Goal: Task Accomplishment & Management: Manage account settings

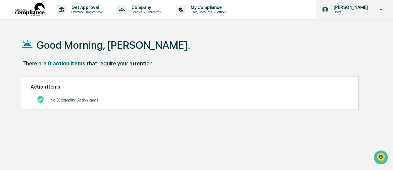
click at [374, 11] on div "[PERSON_NAME] Users" at bounding box center [353, 9] width 77 height 19
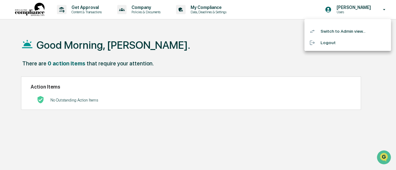
click at [356, 32] on li "Switch to Admin view..." at bounding box center [347, 31] width 87 height 11
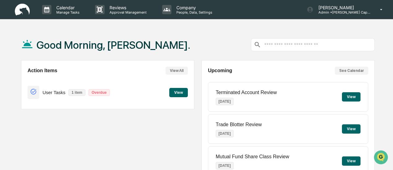
click at [178, 94] on button "View" at bounding box center [178, 92] width 19 height 9
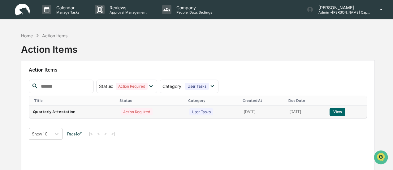
click at [337, 112] on button "View" at bounding box center [337, 112] width 16 height 8
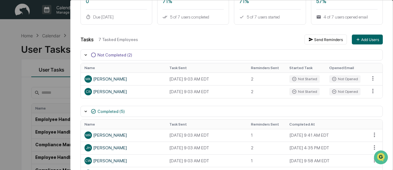
scroll to position [93, 0]
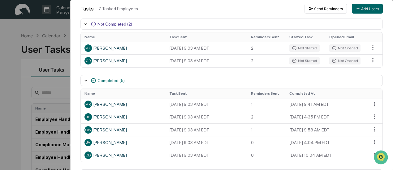
drag, startPoint x: 325, startPoint y: 103, endPoint x: 186, endPoint y: 83, distance: 140.9
click at [186, 83] on div "Completed (5)" at bounding box center [231, 80] width 302 height 11
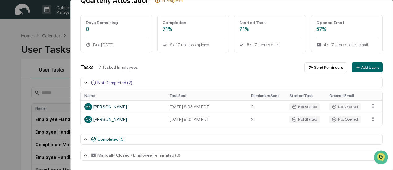
scroll to position [33, 0]
click at [65, 30] on div "User Tasks Quarterly Attestation Task Details Quarterly Attestation In Progress…" at bounding box center [196, 85] width 393 height 170
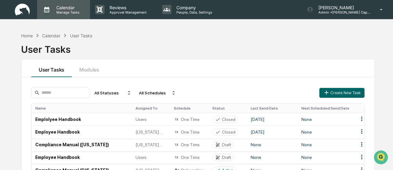
drag, startPoint x: 60, startPoint y: 6, endPoint x: 56, endPoint y: 10, distance: 5.6
click at [56, 10] on p "Calendar" at bounding box center [66, 7] width 31 height 5
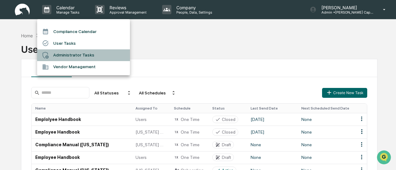
click at [79, 56] on li "Administrator Tasks" at bounding box center [83, 55] width 93 height 12
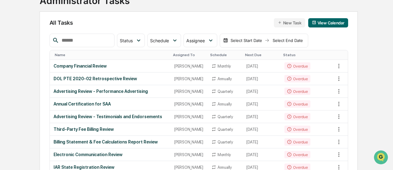
scroll to position [62, 0]
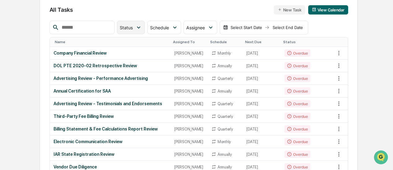
click at [145, 23] on div "Status" at bounding box center [131, 28] width 28 height 14
click at [147, 8] on div "All Tasks New Task View Calendar" at bounding box center [198, 9] width 298 height 9
drag, startPoint x: 140, startPoint y: 15, endPoint x: 128, endPoint y: 10, distance: 13.5
click at [128, 10] on div "All Tasks New Task View Calendar" at bounding box center [198, 9] width 298 height 9
drag, startPoint x: 127, startPoint y: 10, endPoint x: 117, endPoint y: 10, distance: 10.2
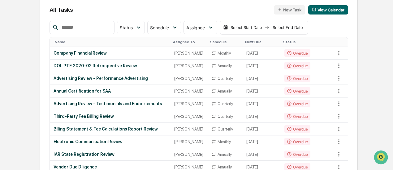
click at [117, 10] on div "All Tasks New Task View Calendar" at bounding box center [198, 9] width 298 height 9
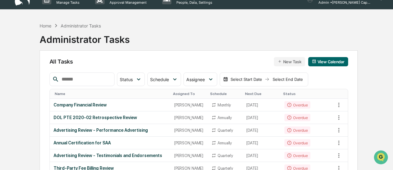
scroll to position [0, 0]
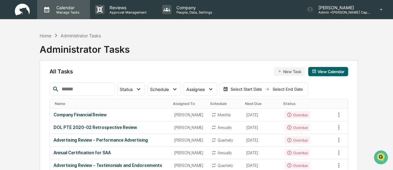
click at [61, 7] on p "Calendar" at bounding box center [66, 7] width 31 height 5
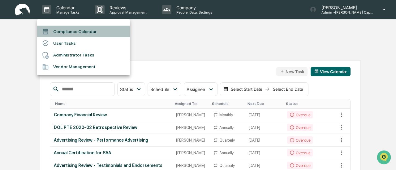
click at [68, 32] on li "Compliance Calendar" at bounding box center [83, 32] width 93 height 12
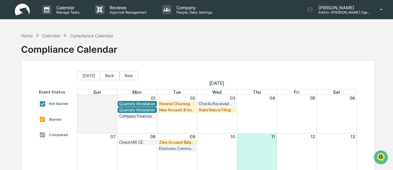
scroll to position [93, 0]
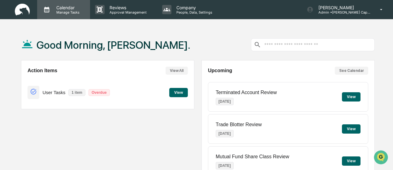
click at [58, 9] on p "Calendar" at bounding box center [66, 7] width 31 height 5
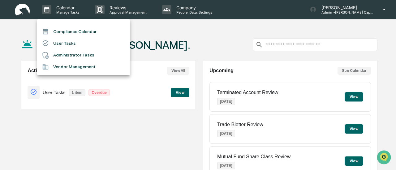
click at [70, 53] on li "Administrator Tasks" at bounding box center [83, 55] width 93 height 12
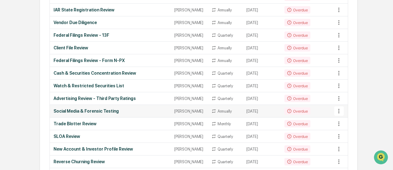
scroll to position [216, 0]
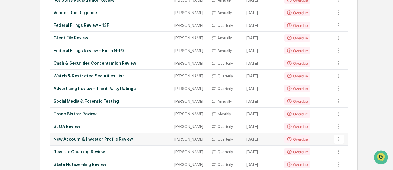
click at [110, 142] on div "New Account & Investor Profile Review" at bounding box center [109, 139] width 113 height 5
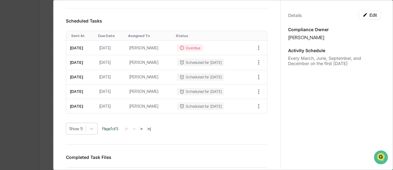
scroll to position [309, 0]
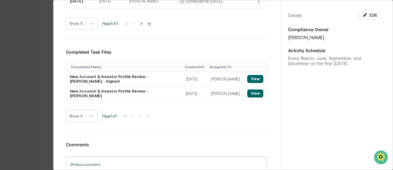
drag, startPoint x: 157, startPoint y: 94, endPoint x: 129, endPoint y: 140, distance: 54.1
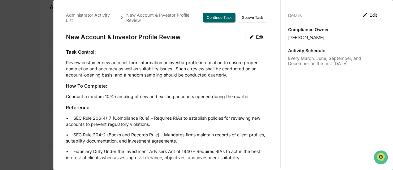
scroll to position [62, 0]
click at [37, 32] on div "Administrator Activity List New Account & Investor Profile Review Continue Task…" at bounding box center [196, 85] width 393 height 170
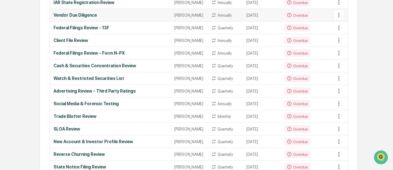
scroll to position [216, 0]
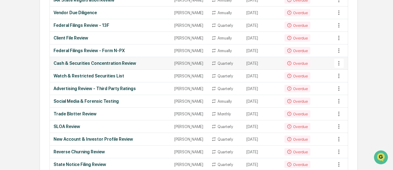
click at [93, 66] on div "Cash & Securities Concentration Review" at bounding box center [109, 63] width 113 height 5
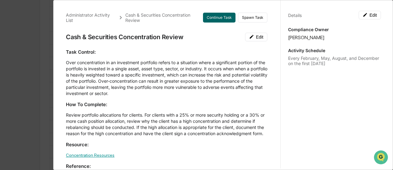
click at [104, 158] on link "Concentration Resources" at bounding box center [90, 155] width 49 height 5
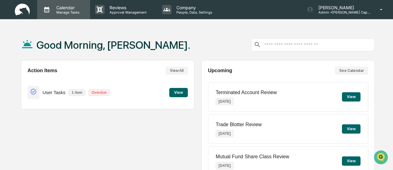
click at [62, 10] on p "Calendar" at bounding box center [66, 7] width 31 height 5
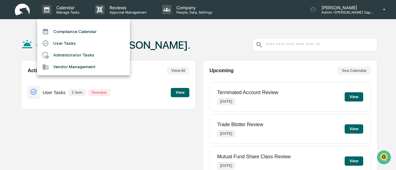
click at [66, 57] on li "Administrator Tasks" at bounding box center [83, 55] width 93 height 12
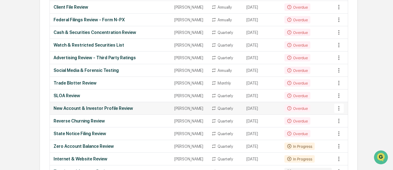
scroll to position [278, 0]
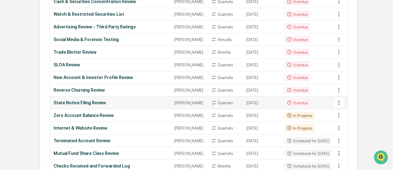
click at [97, 105] on div "State Notice Filing Review" at bounding box center [109, 102] width 113 height 5
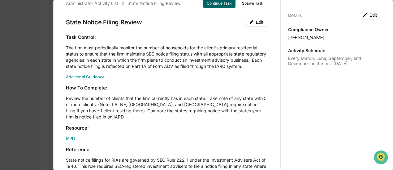
scroll to position [0, 0]
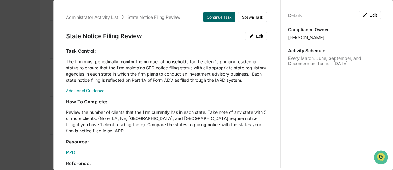
click at [35, 62] on div "Administrator Activity List State Notice Filing Review Continue Task Spawn Task…" at bounding box center [196, 85] width 393 height 170
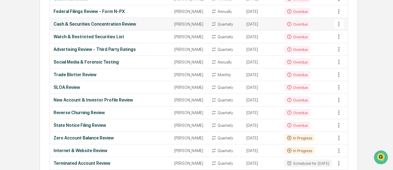
scroll to position [247, 0]
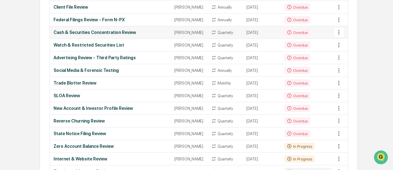
click at [108, 38] on td "Cash & Securities Concentration Review" at bounding box center [110, 32] width 121 height 13
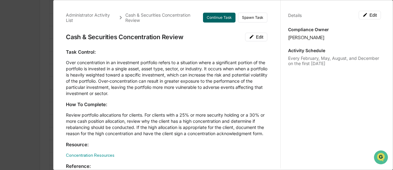
scroll to position [62, 0]
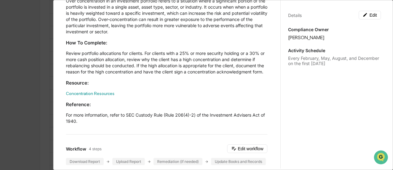
drag, startPoint x: 30, startPoint y: 80, endPoint x: 44, endPoint y: 72, distance: 16.3
click at [30, 80] on div "Administrator Activity List Cash & Securities Concentration Review Continue Tas…" at bounding box center [196, 85] width 393 height 170
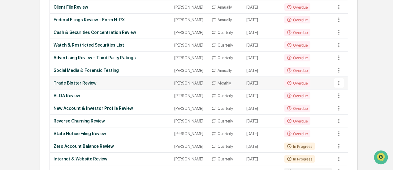
click at [89, 86] on div "Trade Blotter Review" at bounding box center [109, 83] width 113 height 5
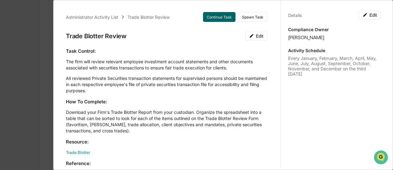
click at [4, 95] on div "Administrator Activity List Trade Blotter Review Continue Task Spawn Task Trade…" at bounding box center [196, 85] width 393 height 170
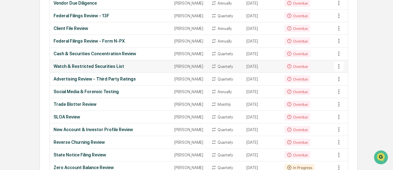
scroll to position [216, 0]
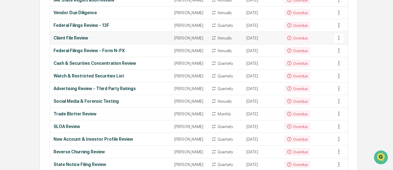
click at [79, 41] on div "Client File Review" at bounding box center [109, 38] width 113 height 5
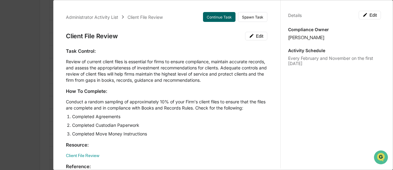
scroll to position [155, 0]
drag, startPoint x: 285, startPoint y: 49, endPoint x: 322, endPoint y: 50, distance: 36.8
click at [322, 50] on p "Activity Schedule" at bounding box center [334, 50] width 93 height 5
click at [312, 64] on div "Every February and November on the first [DATE]" at bounding box center [334, 61] width 93 height 11
click at [1, 62] on div "Administrator Activity List Client File Review Continue Task Spawn Task Client …" at bounding box center [196, 85] width 393 height 170
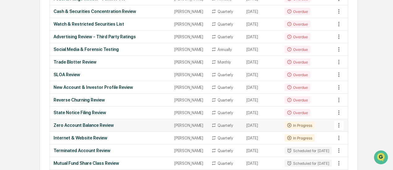
scroll to position [278, 0]
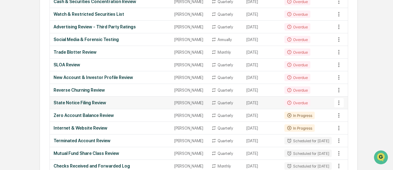
click at [84, 105] on div "State Notice Filing Review" at bounding box center [109, 102] width 113 height 5
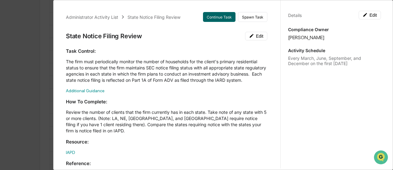
scroll to position [31, 0]
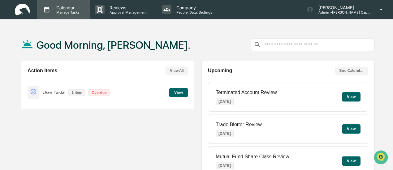
click at [66, 7] on p "Calendar" at bounding box center [66, 7] width 31 height 5
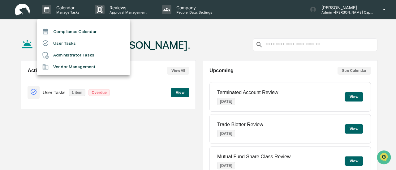
click at [71, 54] on li "Administrator Tasks" at bounding box center [83, 55] width 93 height 12
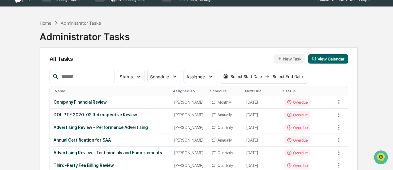
scroll to position [31, 0]
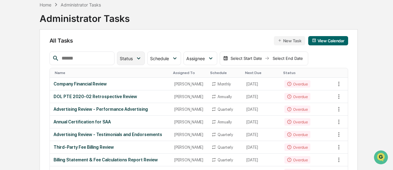
click at [133, 59] on span "Status" at bounding box center [126, 58] width 13 height 5
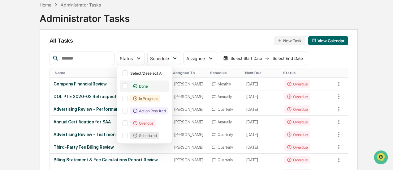
click at [139, 86] on div "Done" at bounding box center [144, 86] width 49 height 11
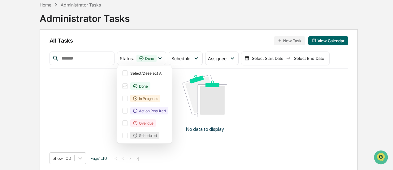
click at [335, 99] on div "No data to display" at bounding box center [204, 106] width 311 height 75
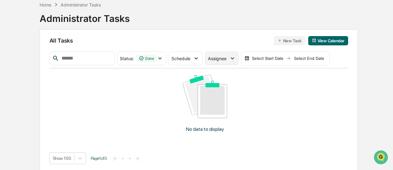
click at [226, 60] on span "Assignee" at bounding box center [217, 58] width 19 height 5
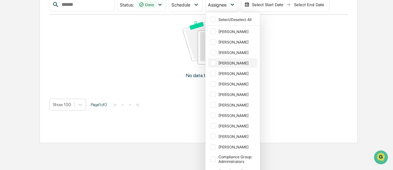
scroll to position [58, 0]
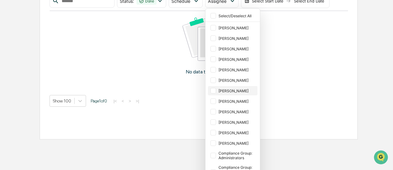
click at [216, 89] on div at bounding box center [213, 91] width 6 height 6
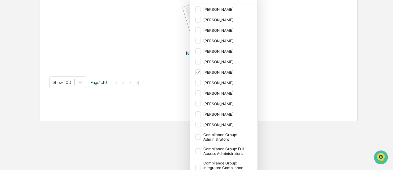
click at [274, 49] on div "No data to display" at bounding box center [204, 30] width 311 height 75
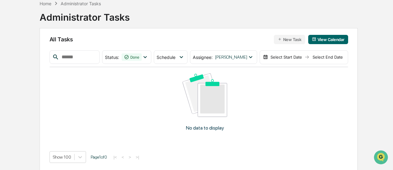
scroll to position [0, 0]
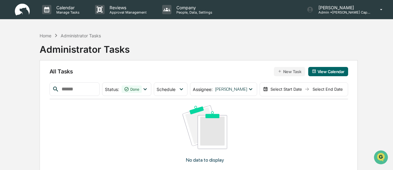
click at [302, 90] on div "Select Start Date" at bounding box center [286, 89] width 34 height 5
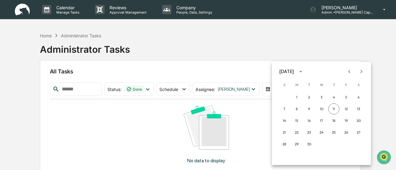
click at [351, 72] on icon "Previous month" at bounding box center [349, 71] width 7 height 7
click at [350, 71] on icon "Previous month" at bounding box center [349, 71] width 7 height 7
click at [349, 72] on icon "Previous month" at bounding box center [349, 71] width 2 height 3
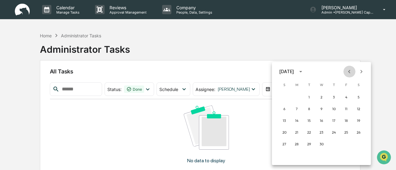
click at [349, 72] on icon "Previous month" at bounding box center [349, 71] width 2 height 3
click at [320, 97] on button "1" at bounding box center [321, 97] width 11 height 11
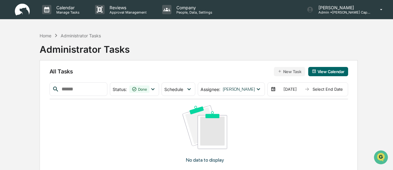
click at [319, 89] on div "Select End Date" at bounding box center [327, 89] width 34 height 5
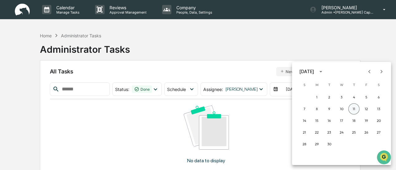
drag, startPoint x: 352, startPoint y: 109, endPoint x: 330, endPoint y: 117, distance: 23.4
click at [351, 109] on button "11" at bounding box center [353, 109] width 11 height 11
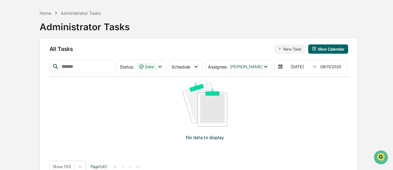
scroll to position [31, 0]
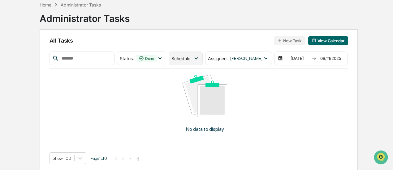
click at [187, 58] on span "Schedule" at bounding box center [180, 58] width 19 height 5
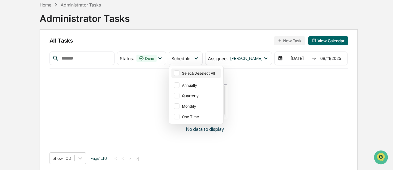
click at [187, 69] on div "Select/Deselect All" at bounding box center [195, 73] width 49 height 9
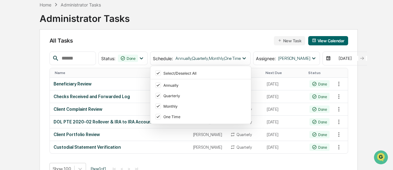
click at [215, 42] on div "All Tasks New Task View Calendar" at bounding box center [198, 40] width 298 height 9
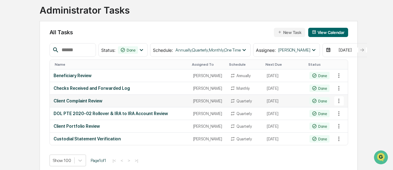
scroll to position [30, 0]
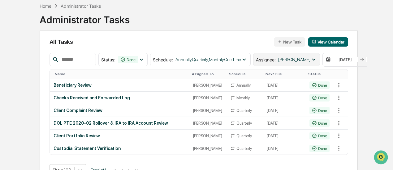
click at [273, 59] on span "Assignee :" at bounding box center [266, 59] width 20 height 5
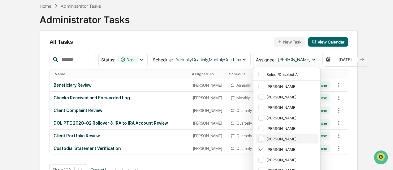
scroll to position [31, 0]
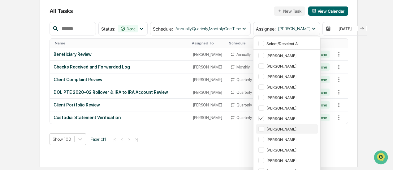
click at [262, 127] on div at bounding box center [261, 129] width 6 height 6
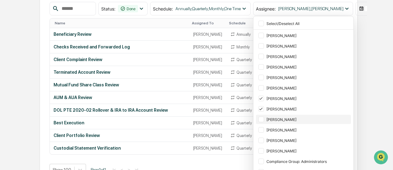
scroll to position [79, 0]
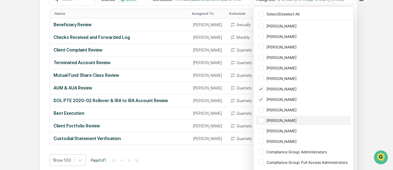
click at [263, 118] on div at bounding box center [261, 121] width 6 height 6
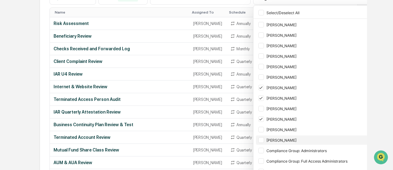
scroll to position [122, 0]
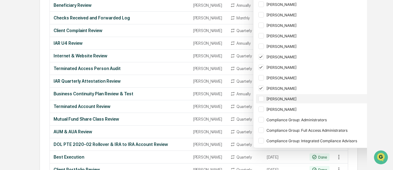
click at [258, 96] on div "[PERSON_NAME]" at bounding box center [320, 98] width 128 height 9
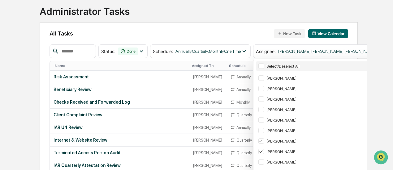
scroll to position [30, 0]
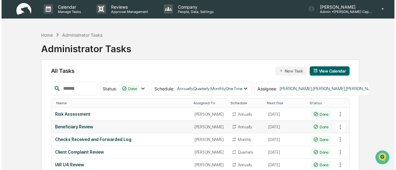
scroll to position [0, 0]
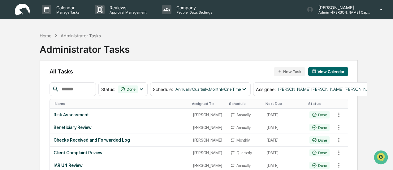
click at [40, 36] on div "Home" at bounding box center [46, 35] width 12 height 5
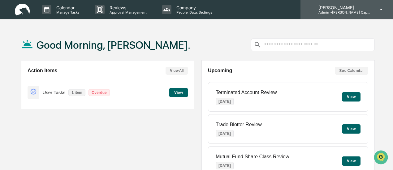
click at [362, 9] on p "[PERSON_NAME]" at bounding box center [342, 7] width 58 height 5
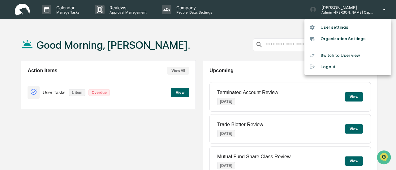
click at [334, 66] on li "Logout" at bounding box center [347, 66] width 87 height 11
